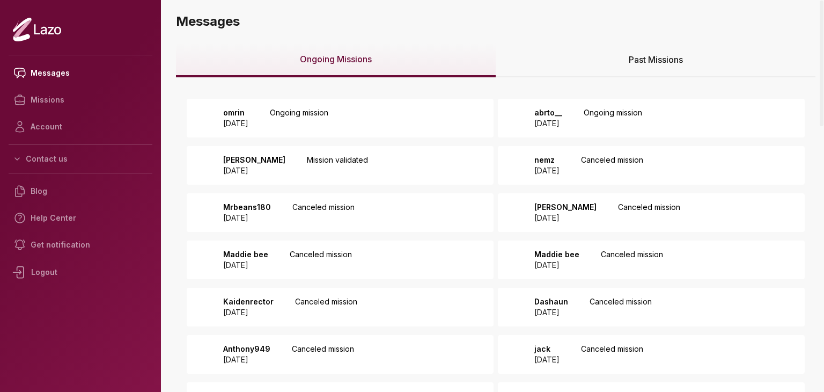
click at [328, 116] on p "Ongoing mission" at bounding box center [299, 117] width 58 height 21
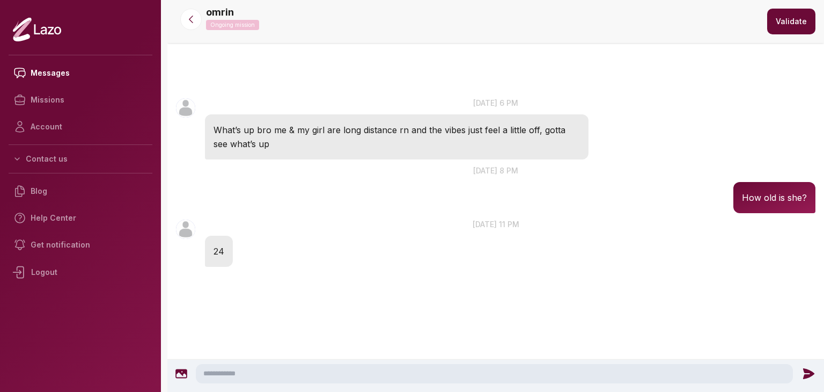
click at [350, 375] on textarea at bounding box center [494, 373] width 597 height 19
type textarea "**********"
click at [809, 375] on icon at bounding box center [810, 373] width 11 height 11
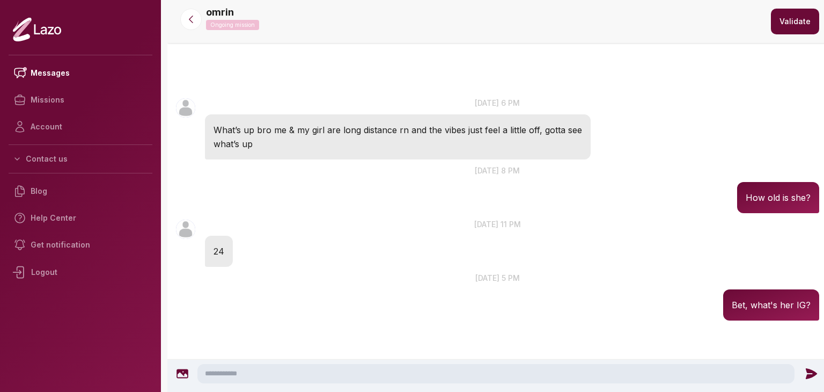
scroll to position [17, 0]
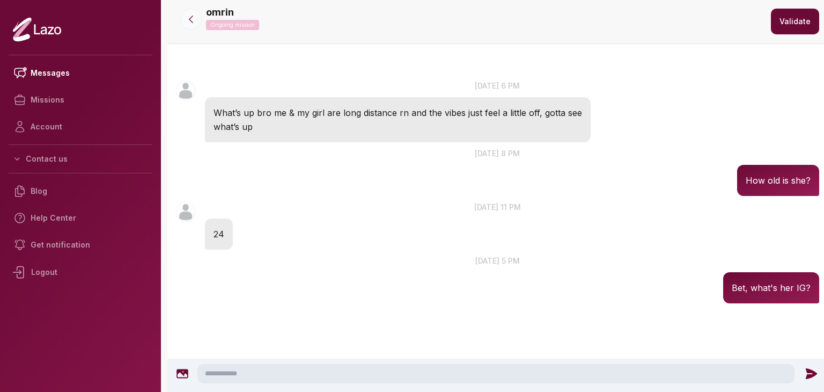
click at [183, 16] on button at bounding box center [190, 19] width 21 height 21
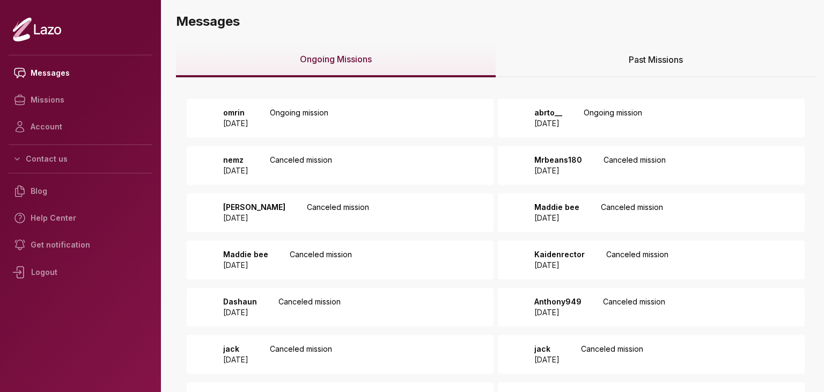
click at [640, 126] on p "Ongoing mission" at bounding box center [613, 117] width 58 height 21
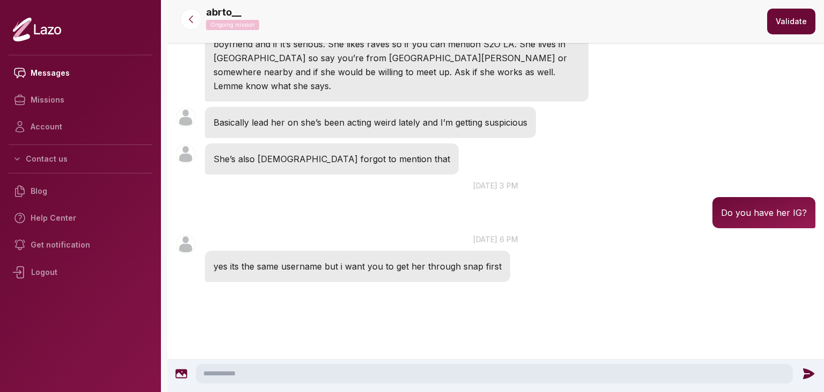
scroll to position [92, 0]
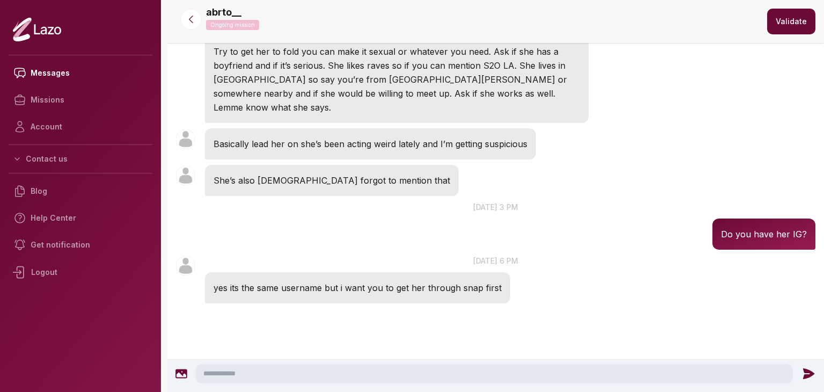
click at [377, 365] on textarea at bounding box center [494, 373] width 597 height 19
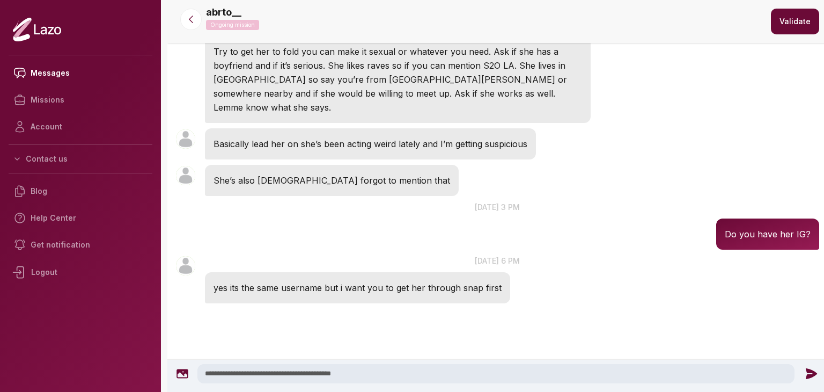
type textarea "**********"
click at [811, 375] on icon at bounding box center [810, 373] width 11 height 11
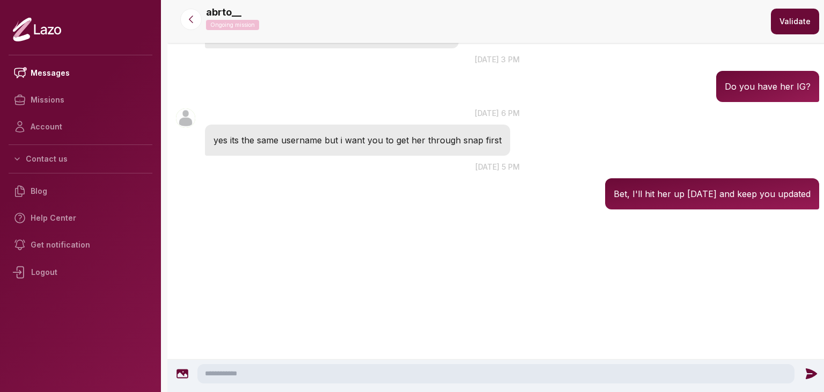
scroll to position [240, 0]
click at [194, 17] on icon at bounding box center [191, 19] width 11 height 11
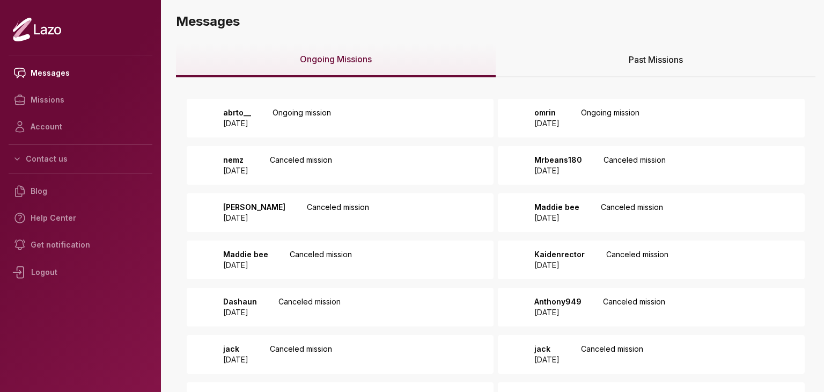
click at [547, 64] on div "Past Missions" at bounding box center [656, 60] width 320 height 34
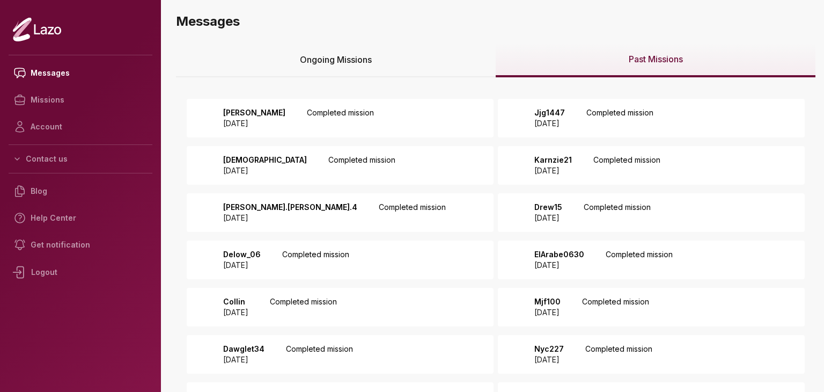
click at [409, 118] on div "Camilo 2025 August 03 Completed mission" at bounding box center [340, 118] width 307 height 39
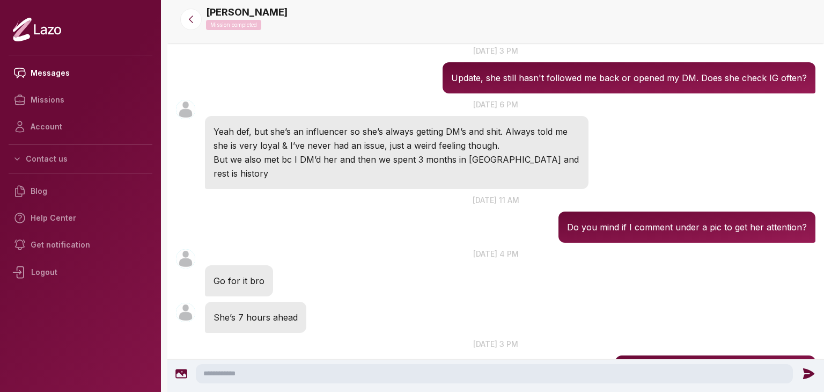
scroll to position [627, 0]
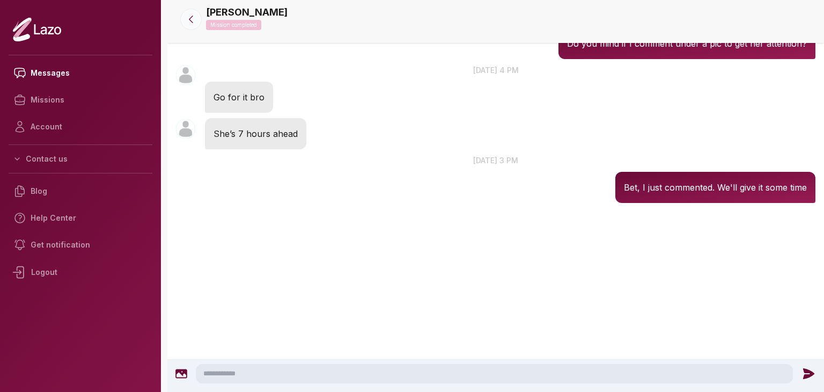
click at [191, 16] on icon at bounding box center [191, 19] width 11 height 11
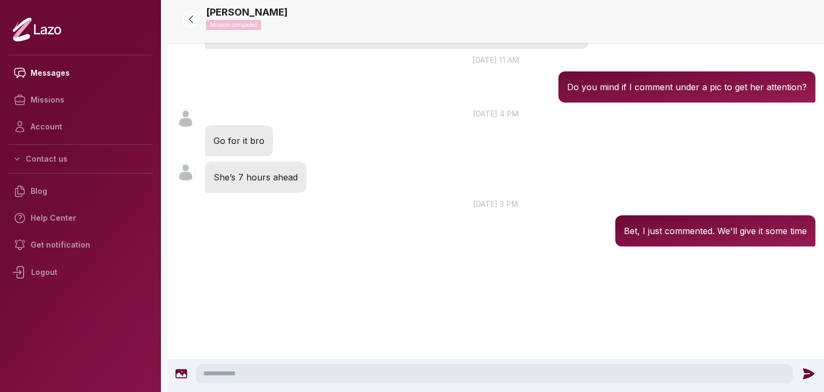
scroll to position [518, 0]
